Goal: Transaction & Acquisition: Purchase product/service

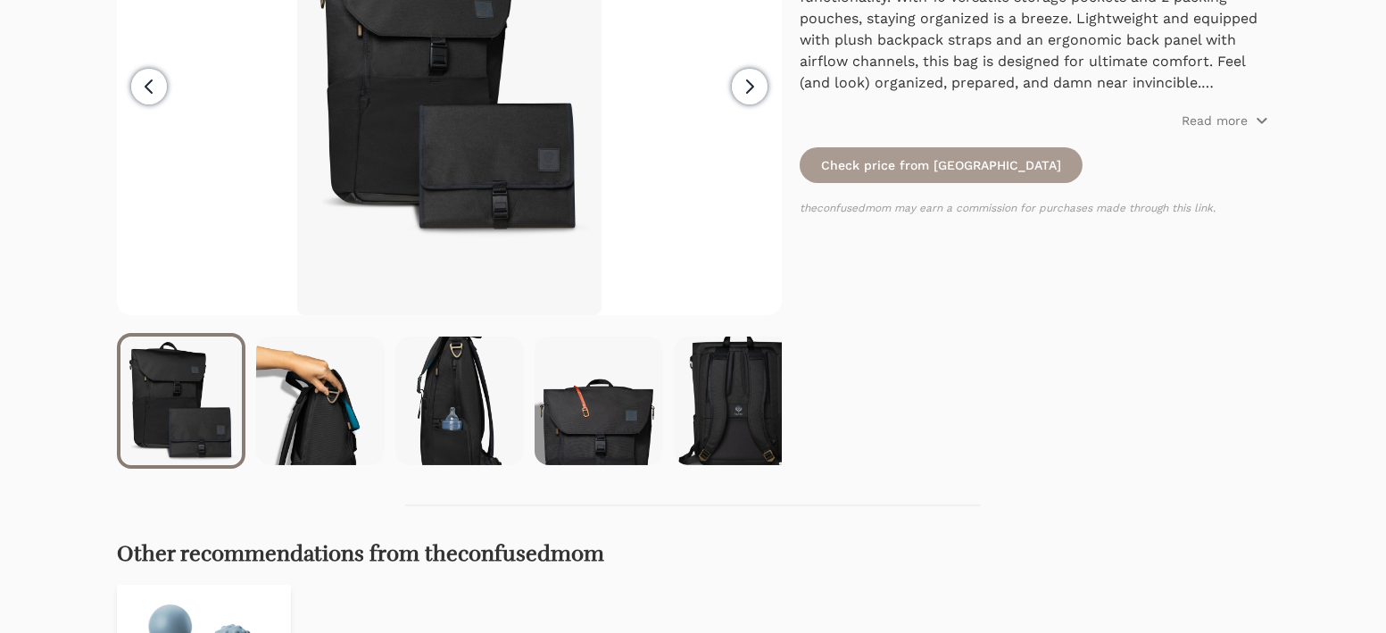
scroll to position [495, 0]
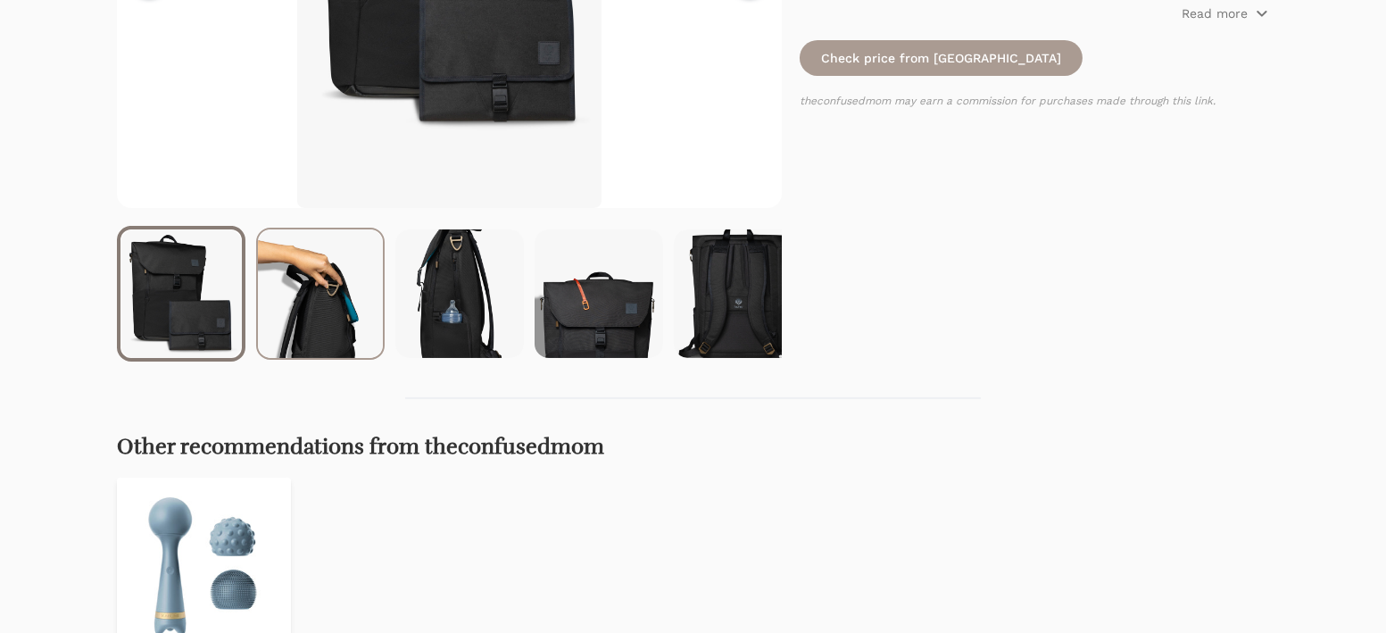
click at [369, 358] on img at bounding box center [320, 293] width 125 height 128
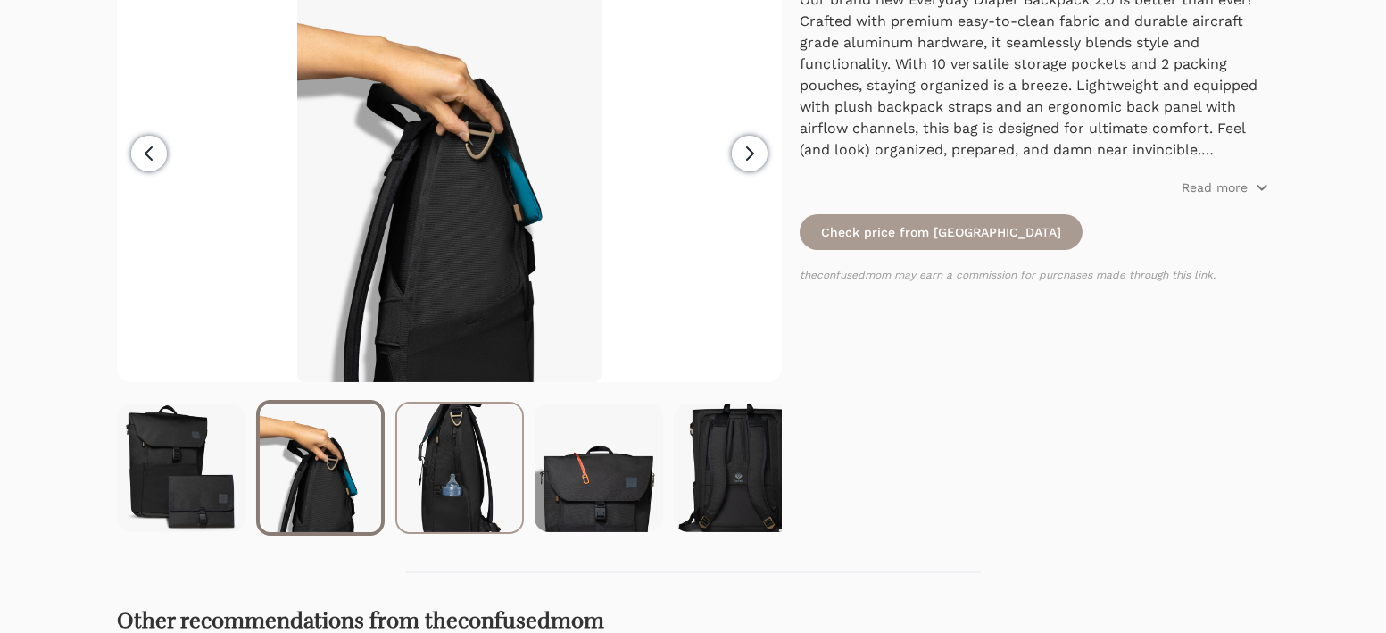
scroll to position [198, 0]
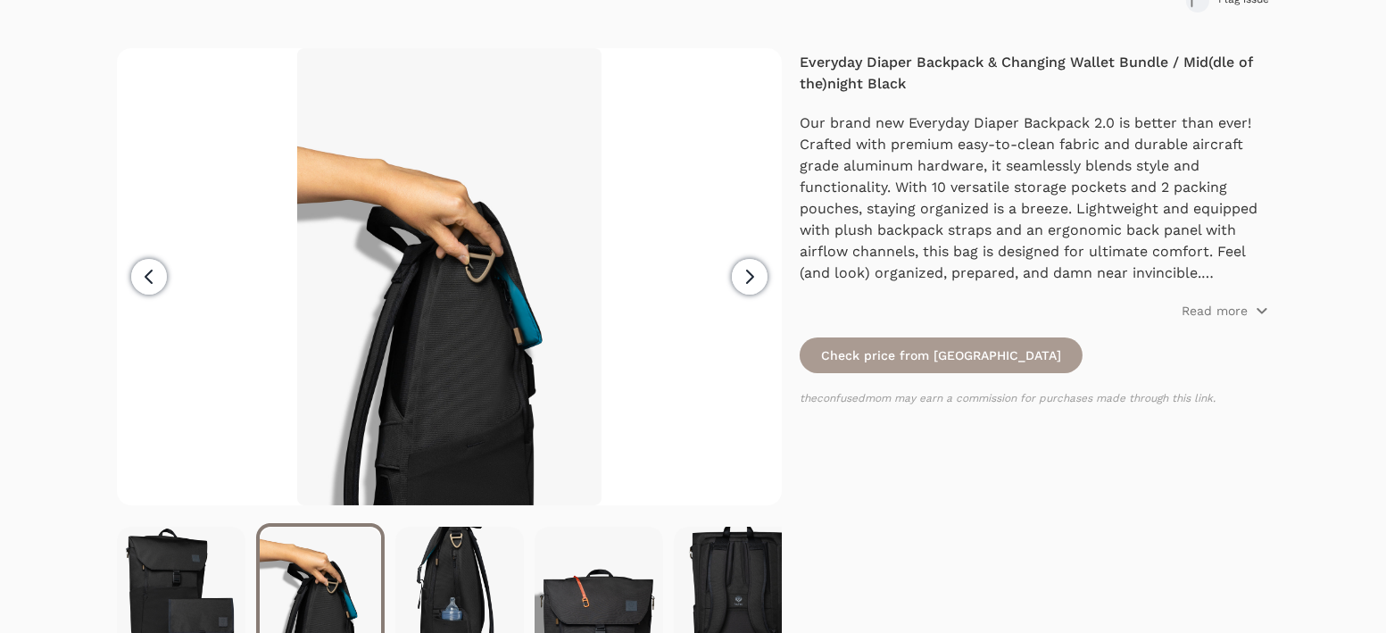
click at [754, 294] on span "Next" at bounding box center [750, 277] width 36 height 36
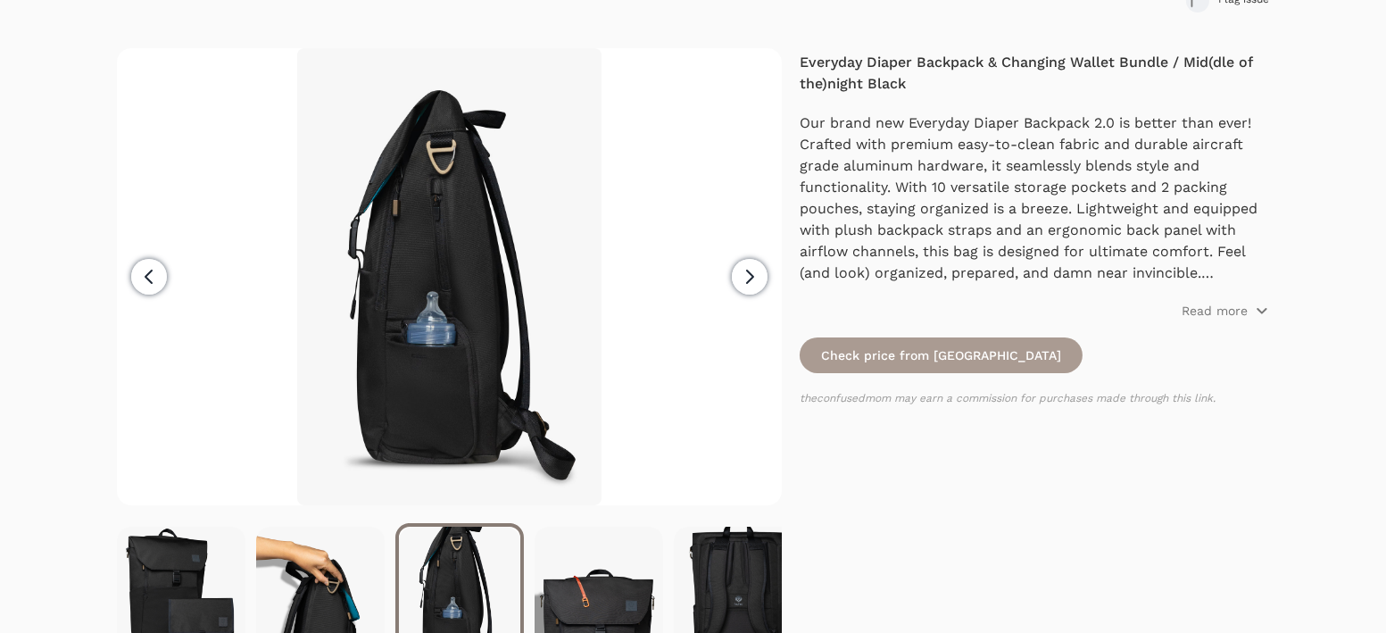
click at [754, 294] on span "Next" at bounding box center [750, 277] width 36 height 36
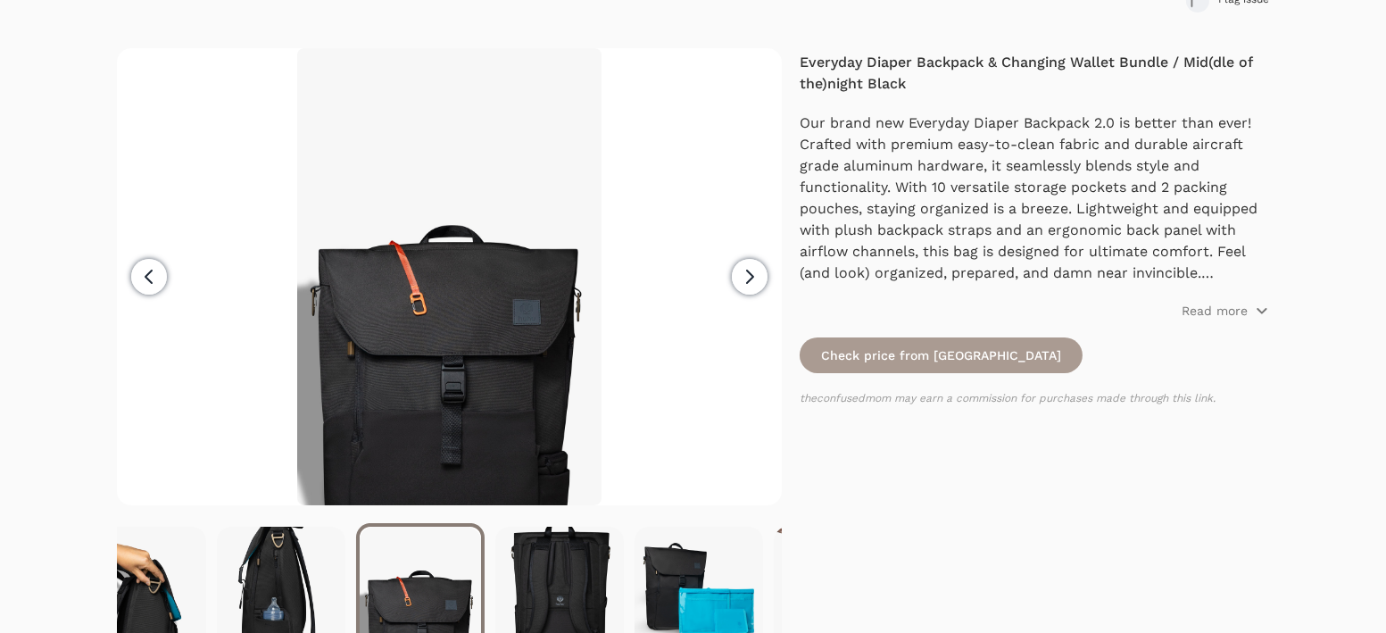
scroll to position [0, 191]
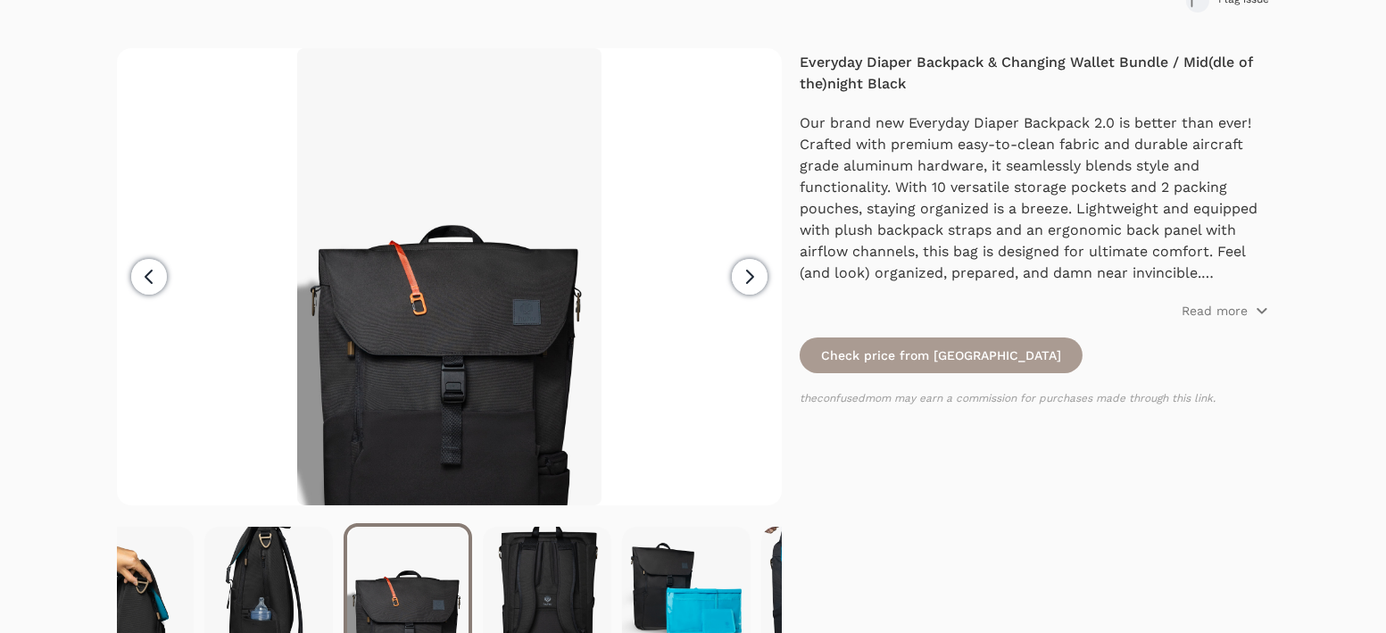
click at [754, 294] on span "Next" at bounding box center [750, 277] width 36 height 36
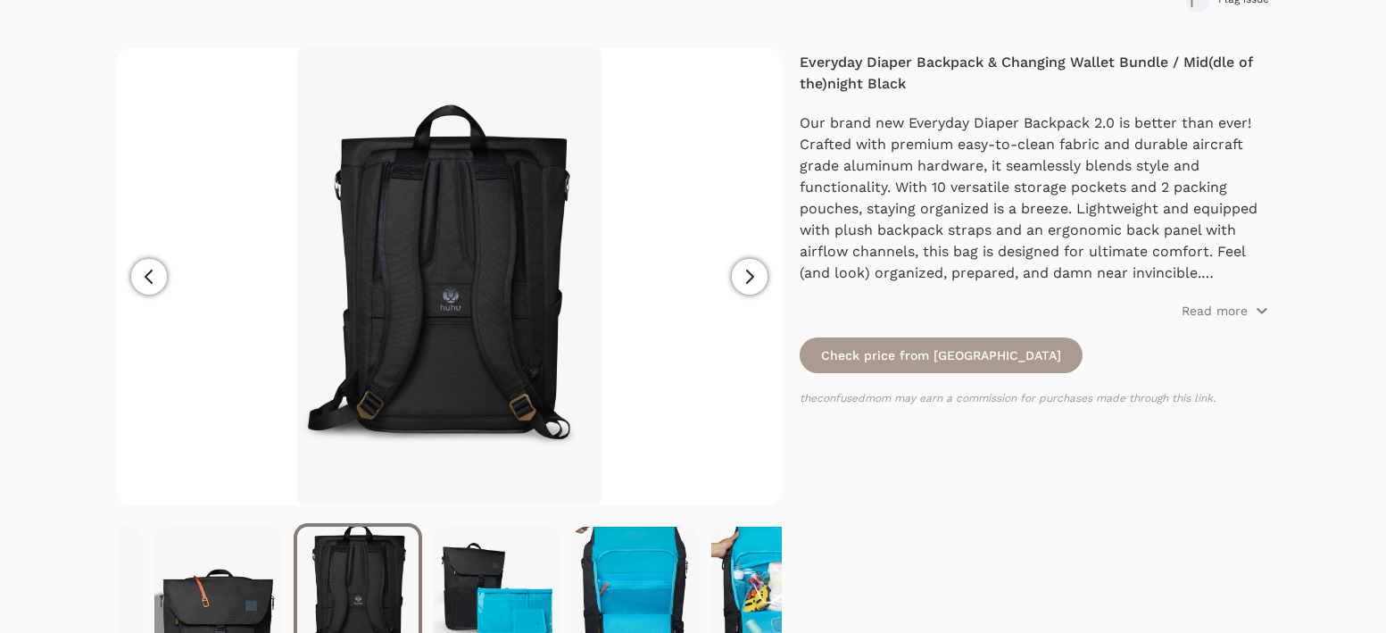
scroll to position [0, 383]
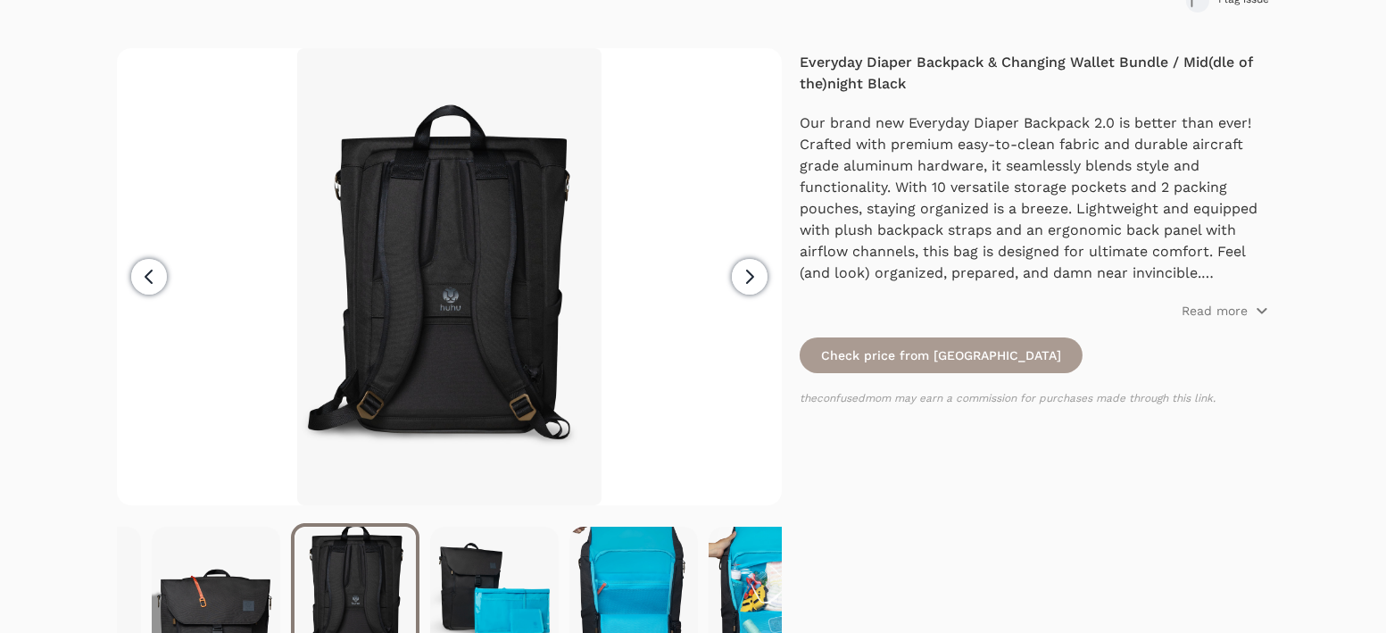
click at [754, 294] on span "Next" at bounding box center [750, 277] width 36 height 36
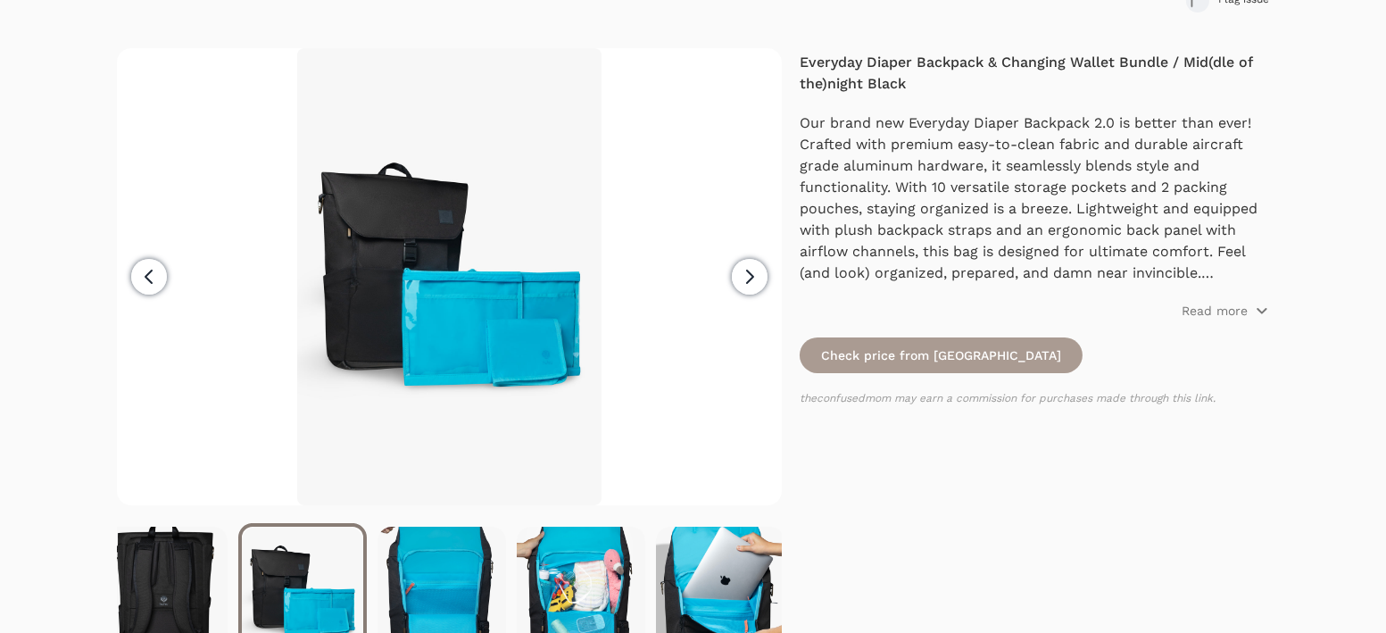
click at [754, 294] on span "Next" at bounding box center [750, 277] width 36 height 36
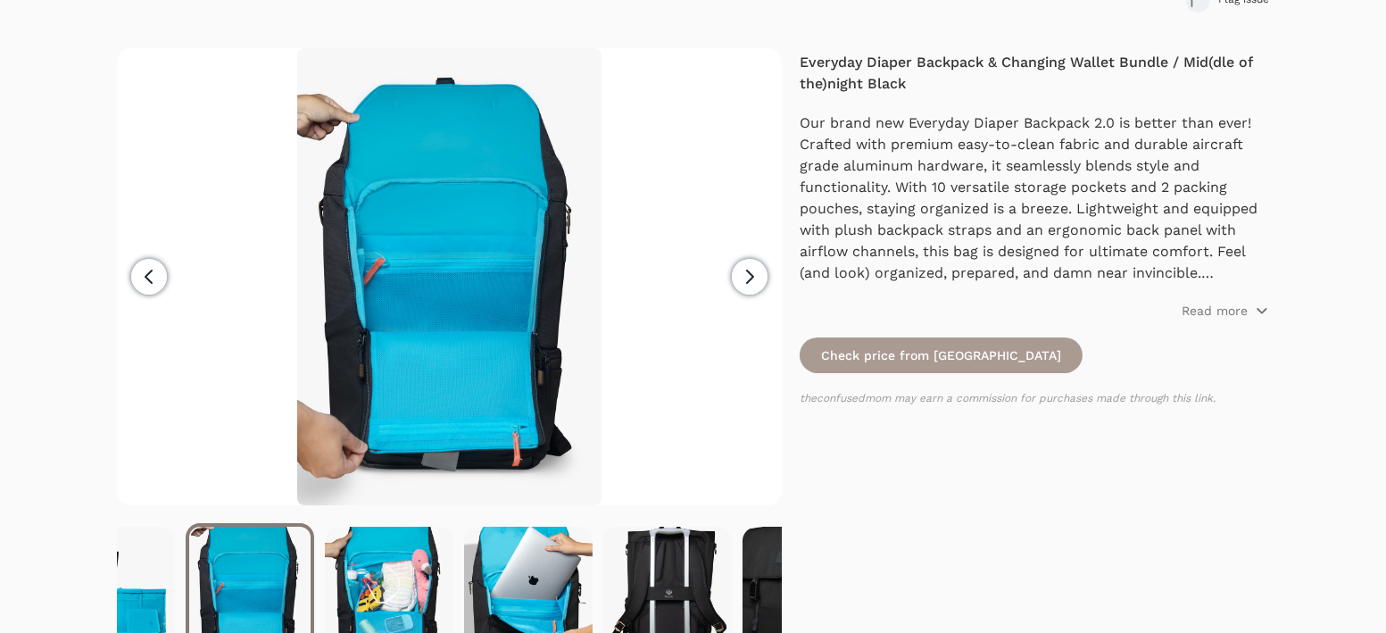
click at [754, 294] on span "Next" at bounding box center [750, 277] width 36 height 36
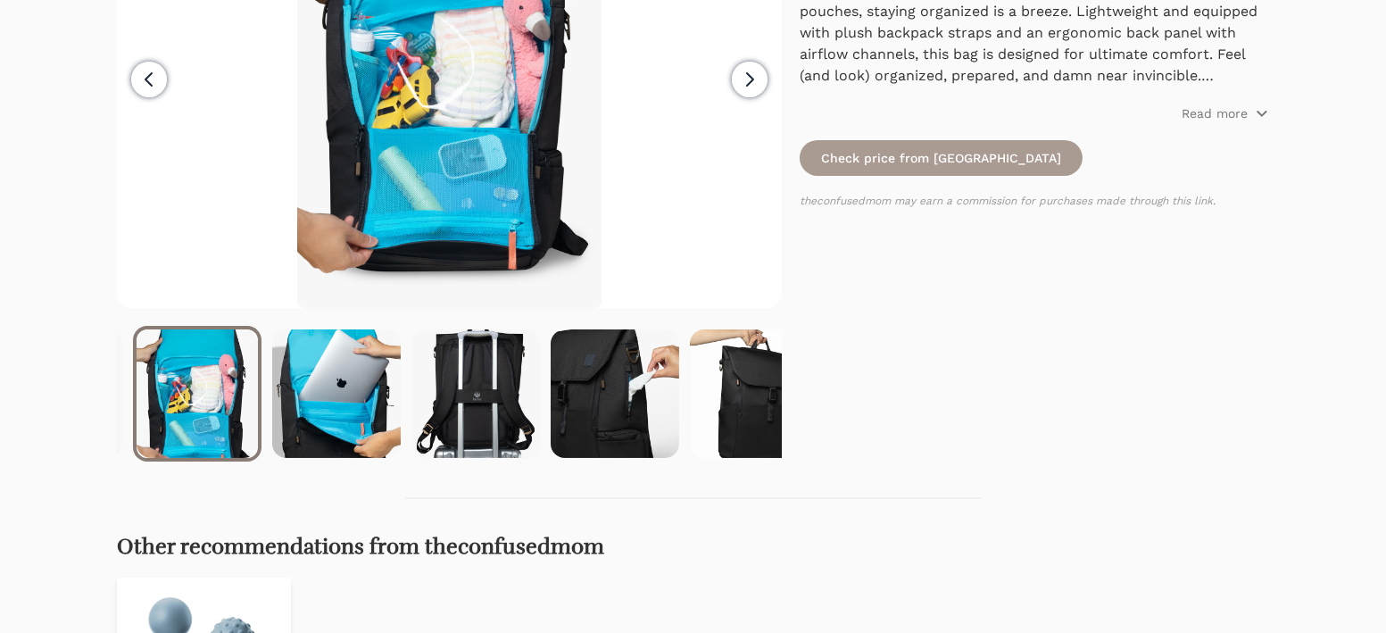
scroll to position [396, 0]
click at [732, 96] on span "Next" at bounding box center [750, 79] width 36 height 36
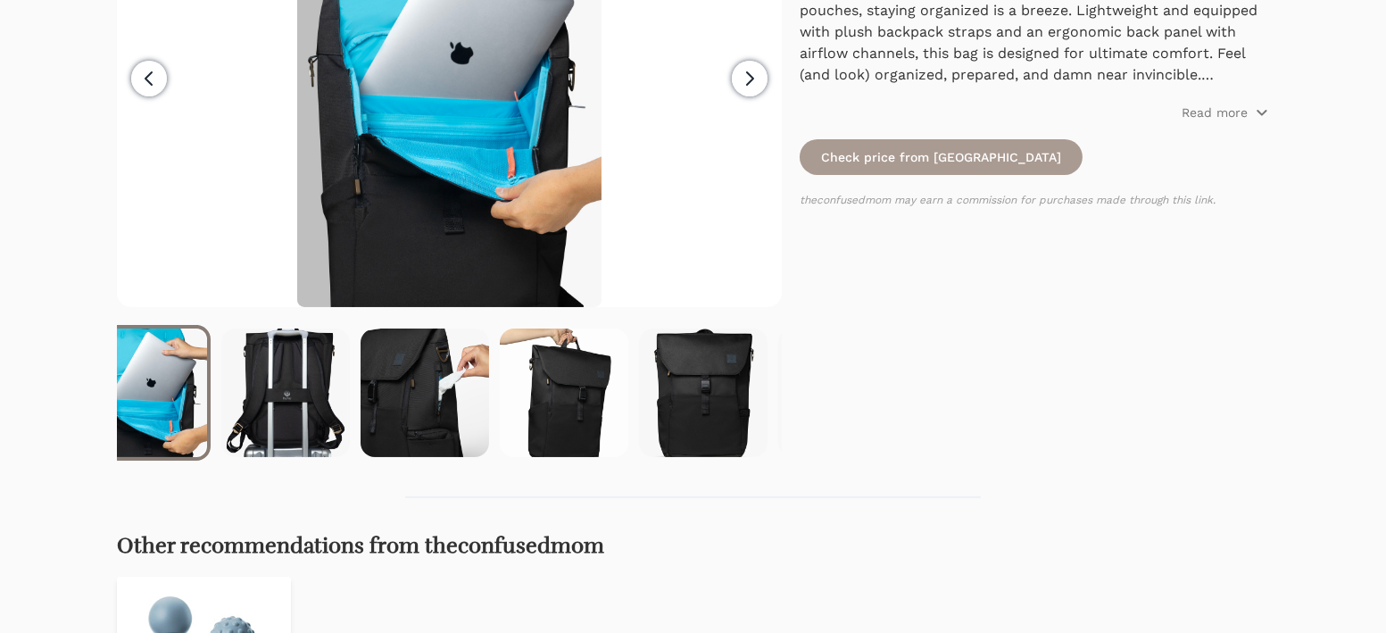
scroll to position [0, 1150]
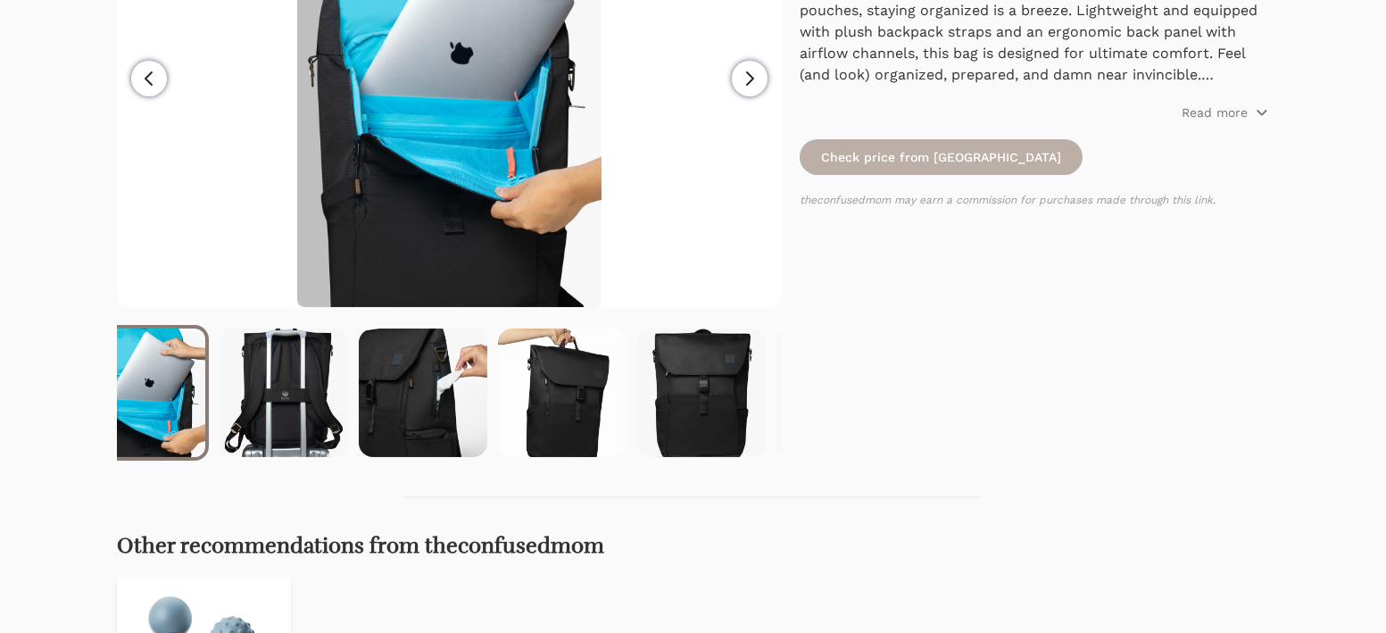
click at [900, 175] on link "Check price from [GEOGRAPHIC_DATA]" at bounding box center [941, 157] width 283 height 36
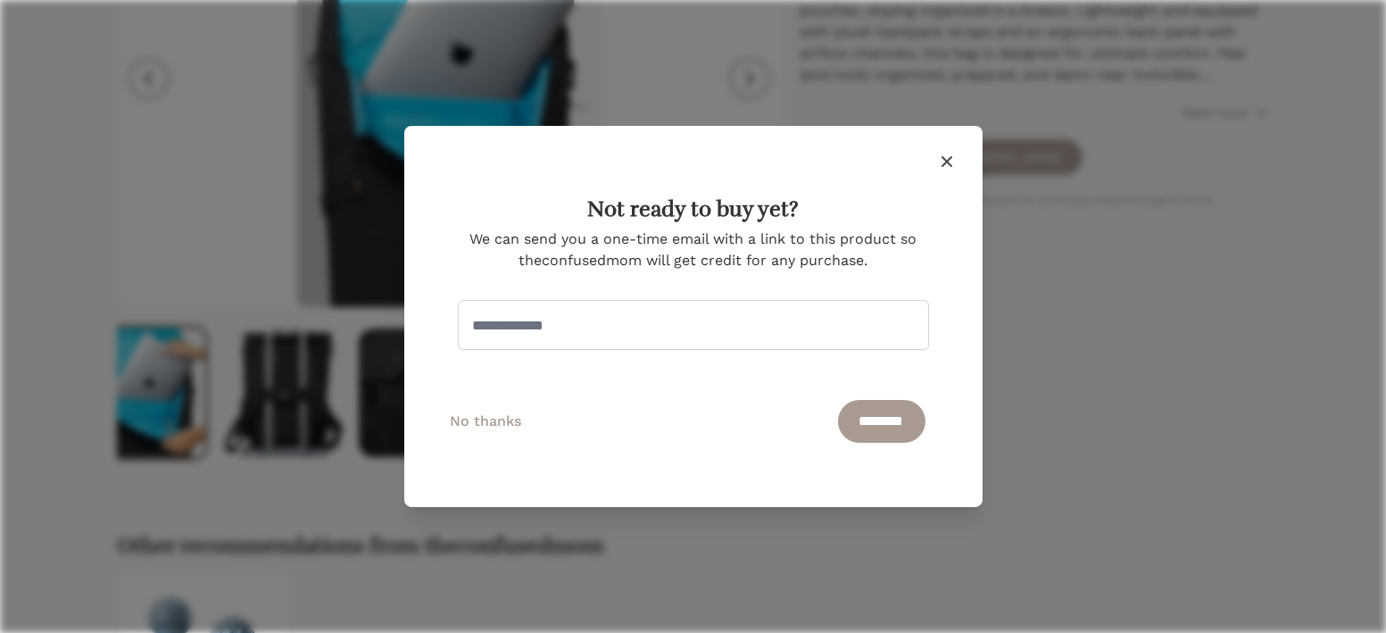
click at [965, 144] on button "Close modal" at bounding box center [947, 162] width 36 height 36
